Goal: Task Accomplishment & Management: Manage account settings

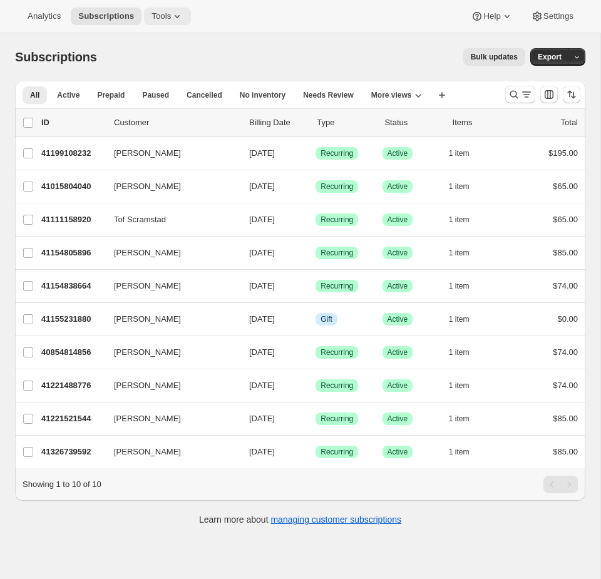
click at [168, 17] on span "Tools" at bounding box center [161, 16] width 19 height 10
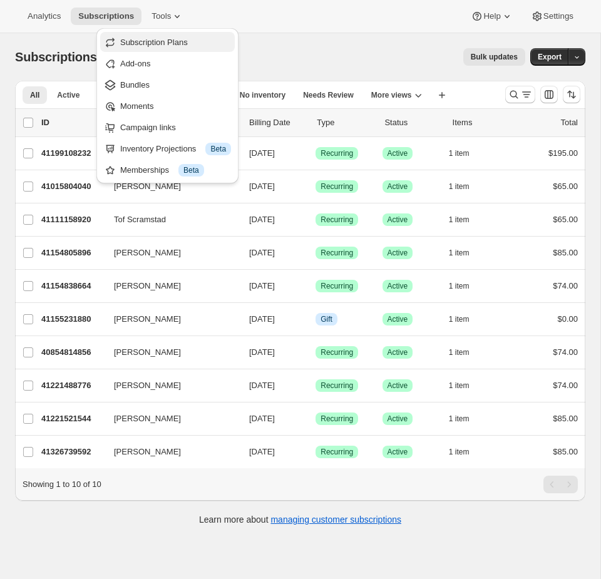
click at [167, 43] on span "Subscription Plans" at bounding box center [154, 42] width 68 height 9
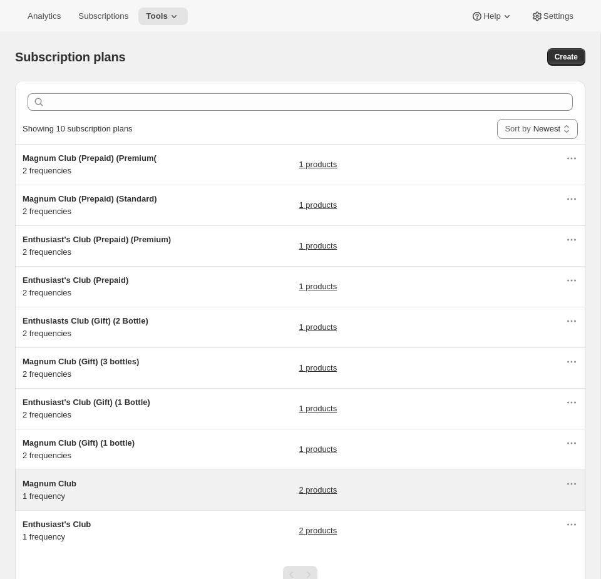
click at [227, 485] on div "Magnum Club 1 frequency 2 products" at bounding box center [294, 490] width 543 height 25
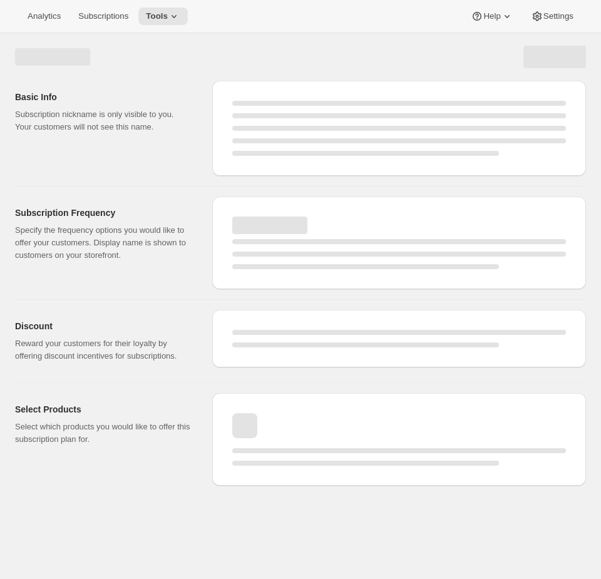
select select "WEEK"
select select "MONTH"
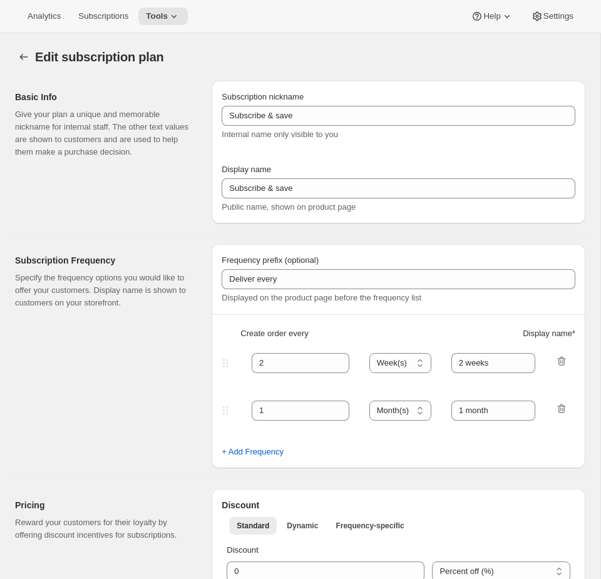
type input "Magnum Club"
select select "MONTH"
type input "2 months"
checkbox input "true"
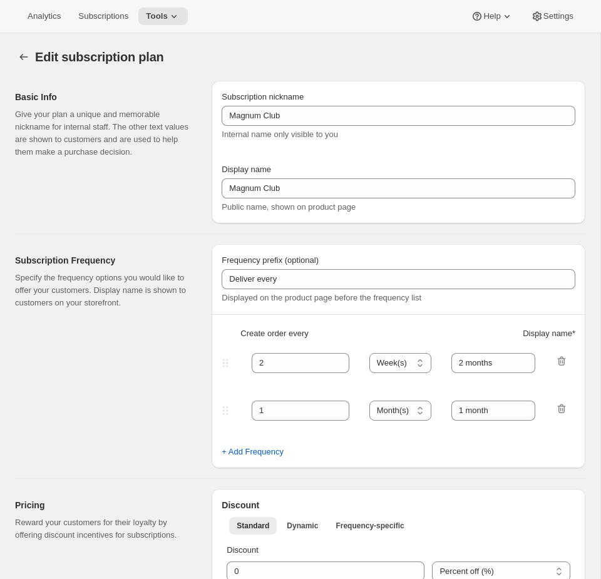
select select "YEARDAY"
select select "11"
select select "6"
select select "3"
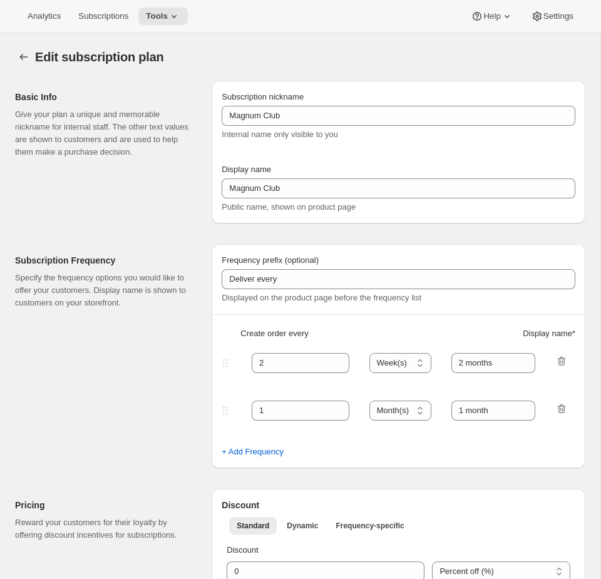
select select "6"
select select "5"
select select "6"
select select "7"
select select "6"
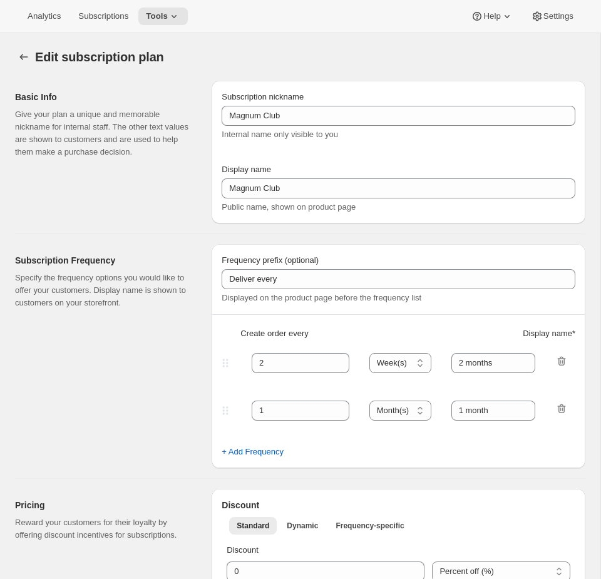
select select "9"
select select "6"
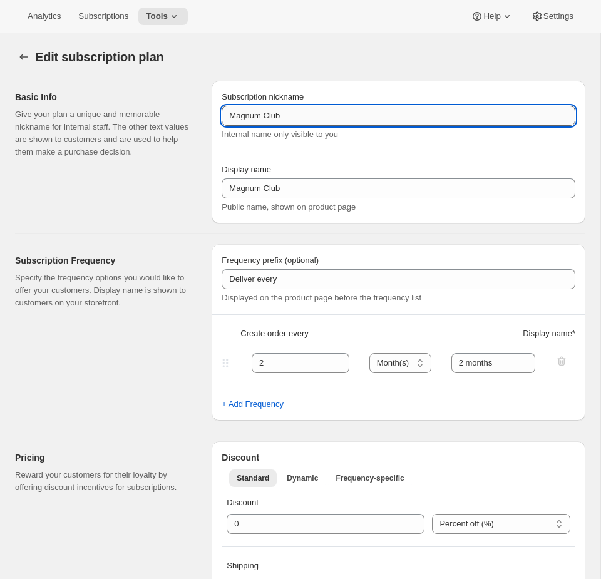
click at [285, 116] on input "Magnum Club" at bounding box center [399, 116] width 354 height 20
click at [164, 19] on span "Tools" at bounding box center [157, 16] width 22 height 10
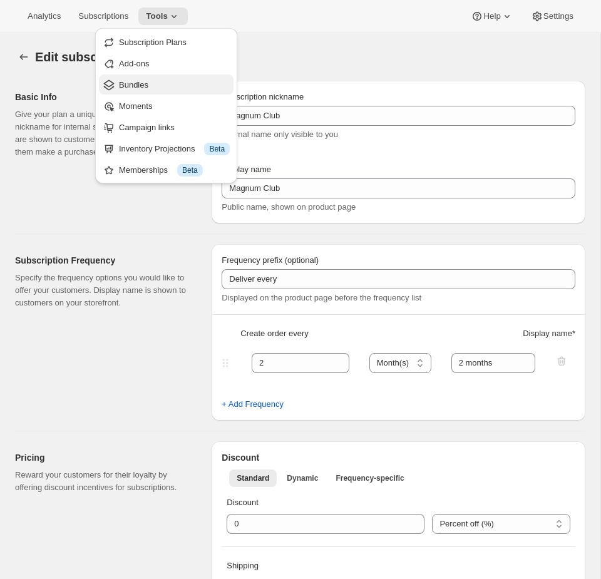
click at [148, 88] on span "Bundles" at bounding box center [133, 84] width 29 height 9
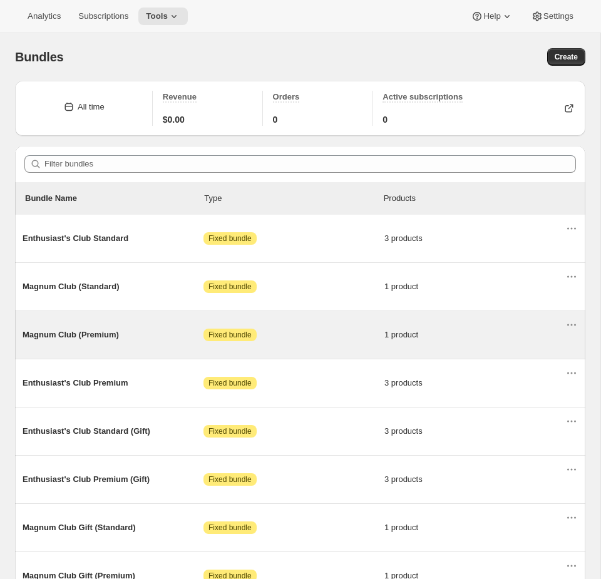
scroll to position [71, 0]
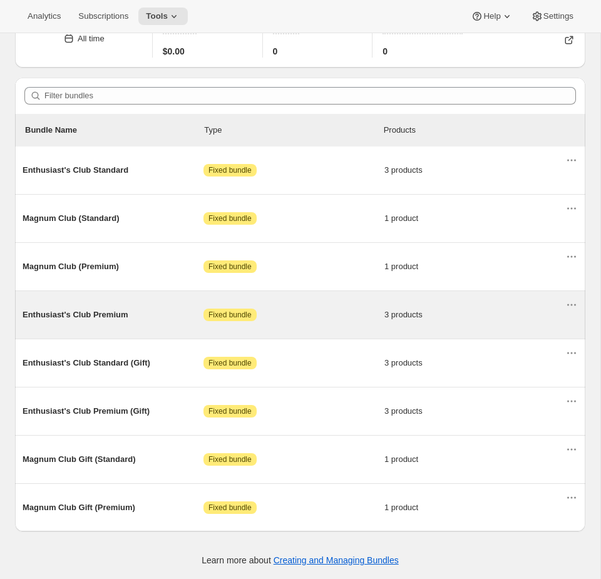
click at [334, 309] on span "Attention Fixed bundle" at bounding box center [294, 315] width 181 height 13
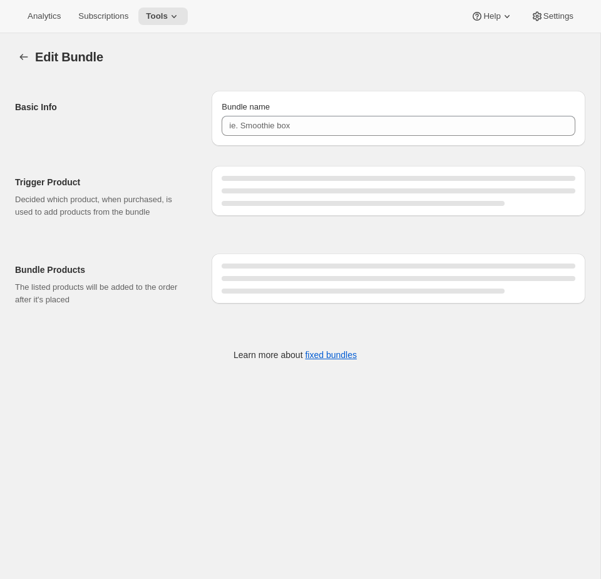
type input "Enthusiast's Club Premium"
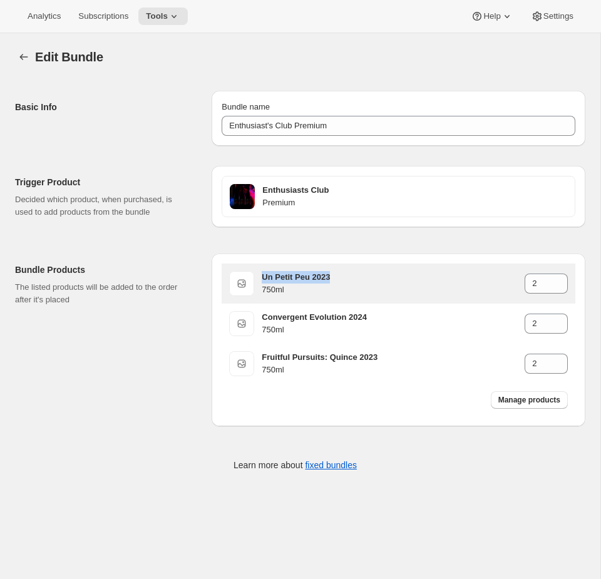
drag, startPoint x: 369, startPoint y: 276, endPoint x: 259, endPoint y: 282, distance: 109.8
click at [259, 282] on div "Un Petit Peu 2023 750ml 2" at bounding box center [398, 283] width 339 height 25
copy h3 "Un Petit Peu 2023"
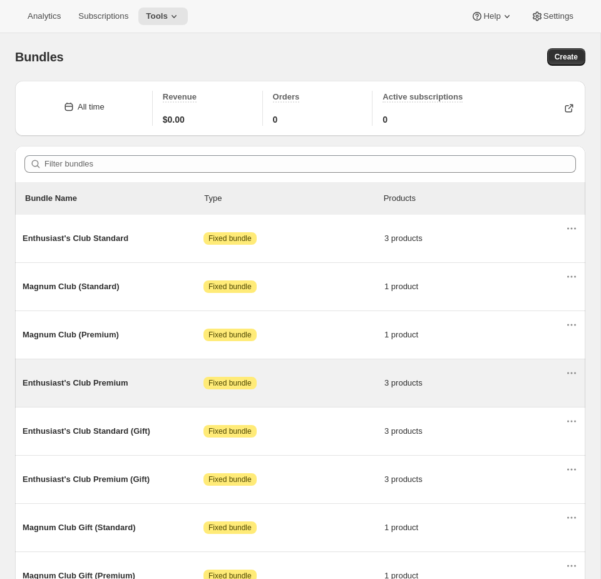
scroll to position [71, 0]
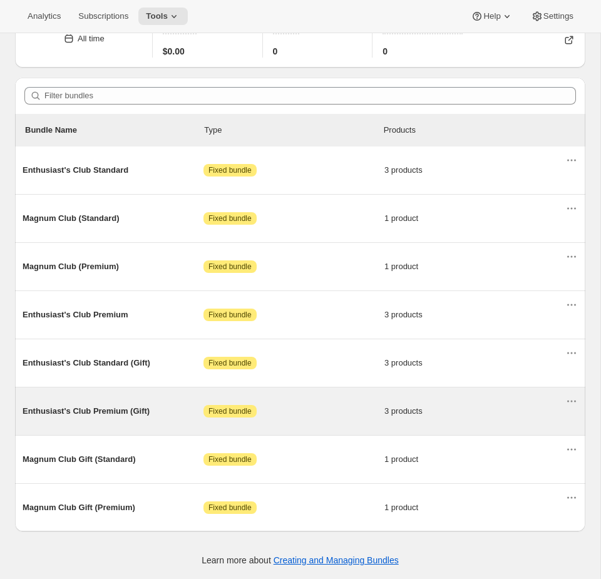
click at [328, 388] on div "Enthusiast's Club Premium (Gift) Attention Fixed bundle 3 products" at bounding box center [300, 412] width 571 height 48
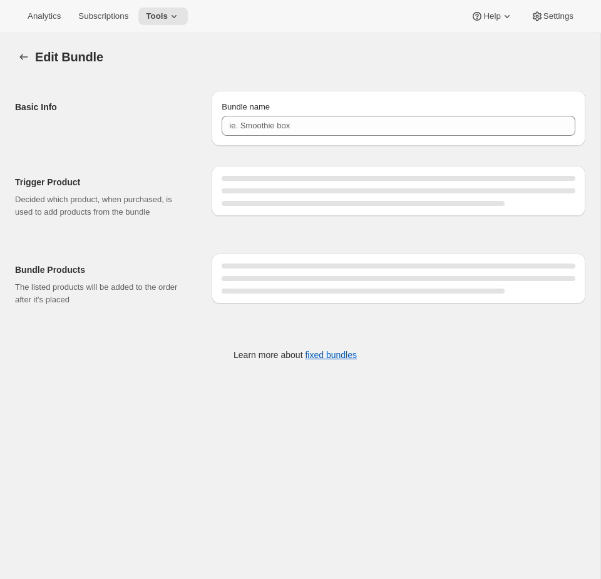
type input "Enthusiast's Club Premium (Gift)"
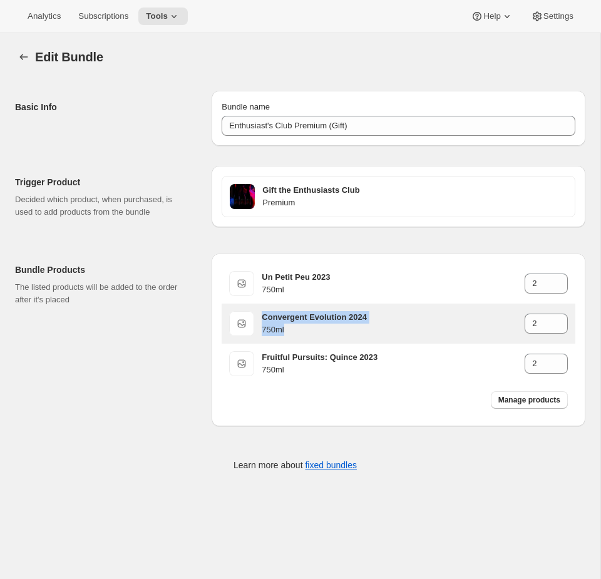
drag, startPoint x: 397, startPoint y: 327, endPoint x: 261, endPoint y: 321, distance: 136.1
click at [261, 321] on div "Convergent Evolution 2024 750ml 2" at bounding box center [398, 323] width 339 height 25
copy div "Convergent Evolution 2024 750ml"
click at [338, 314] on h3 "Convergent Evolution 2024" at bounding box center [393, 317] width 263 height 13
drag, startPoint x: 356, startPoint y: 313, endPoint x: 256, endPoint y: 311, distance: 100.2
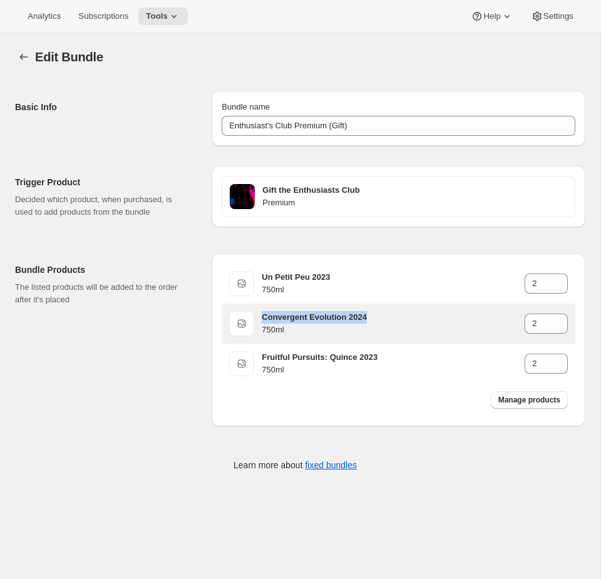
click at [256, 311] on div "Convergent Evolution 2024 750ml 2" at bounding box center [398, 323] width 339 height 25
copy h3 "Convergent Evolution 2024"
